Goal: Task Accomplishment & Management: Complete application form

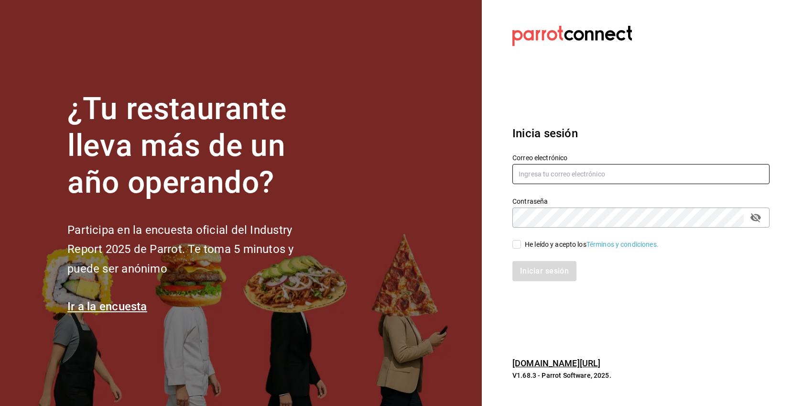
click at [566, 183] on input "text" at bounding box center [640, 174] width 257 height 20
paste input "[EMAIL_ADDRESS][DOMAIN_NAME]"
type input "recadoazul@merida.com"
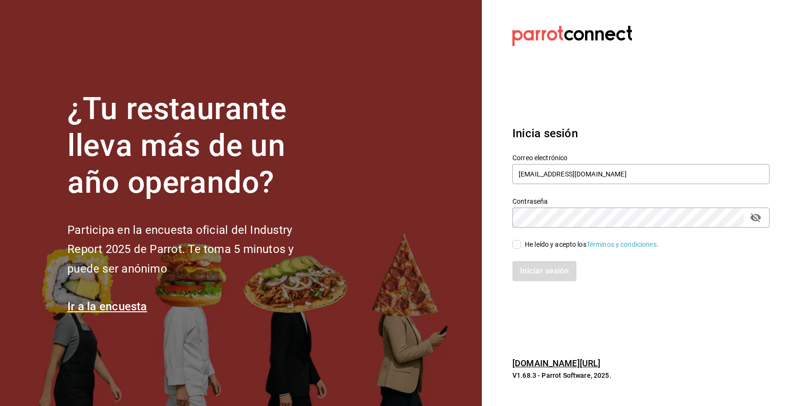
click at [533, 245] on div "He leído y acepto los Términos y condiciones." at bounding box center [592, 244] width 134 height 10
click at [521, 245] on input "He leído y acepto los Términos y condiciones." at bounding box center [516, 244] width 9 height 9
checkbox input "true"
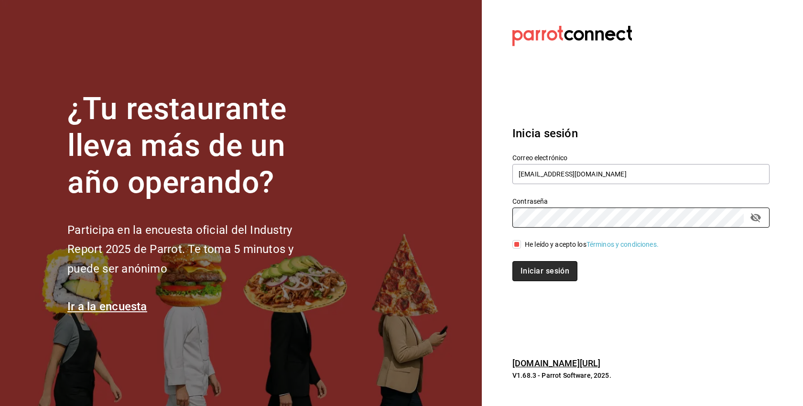
click at [568, 268] on button "Iniciar sesión" at bounding box center [544, 271] width 65 height 20
